Goal: Task Accomplishment & Management: Use online tool/utility

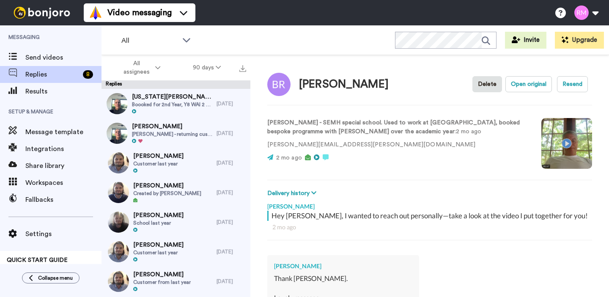
scroll to position [290, 0]
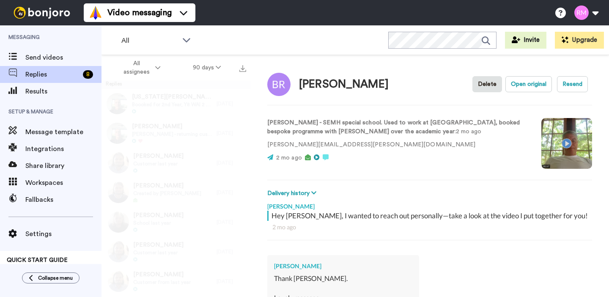
type textarea "x"
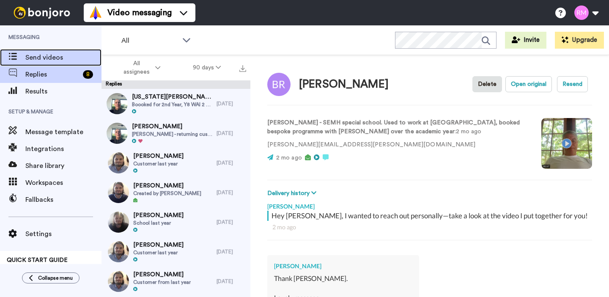
click at [44, 49] on div "Send videos" at bounding box center [50, 57] width 101 height 17
click at [45, 56] on span "Send videos" at bounding box center [63, 57] width 76 height 10
